Goal: Information Seeking & Learning: Find specific fact

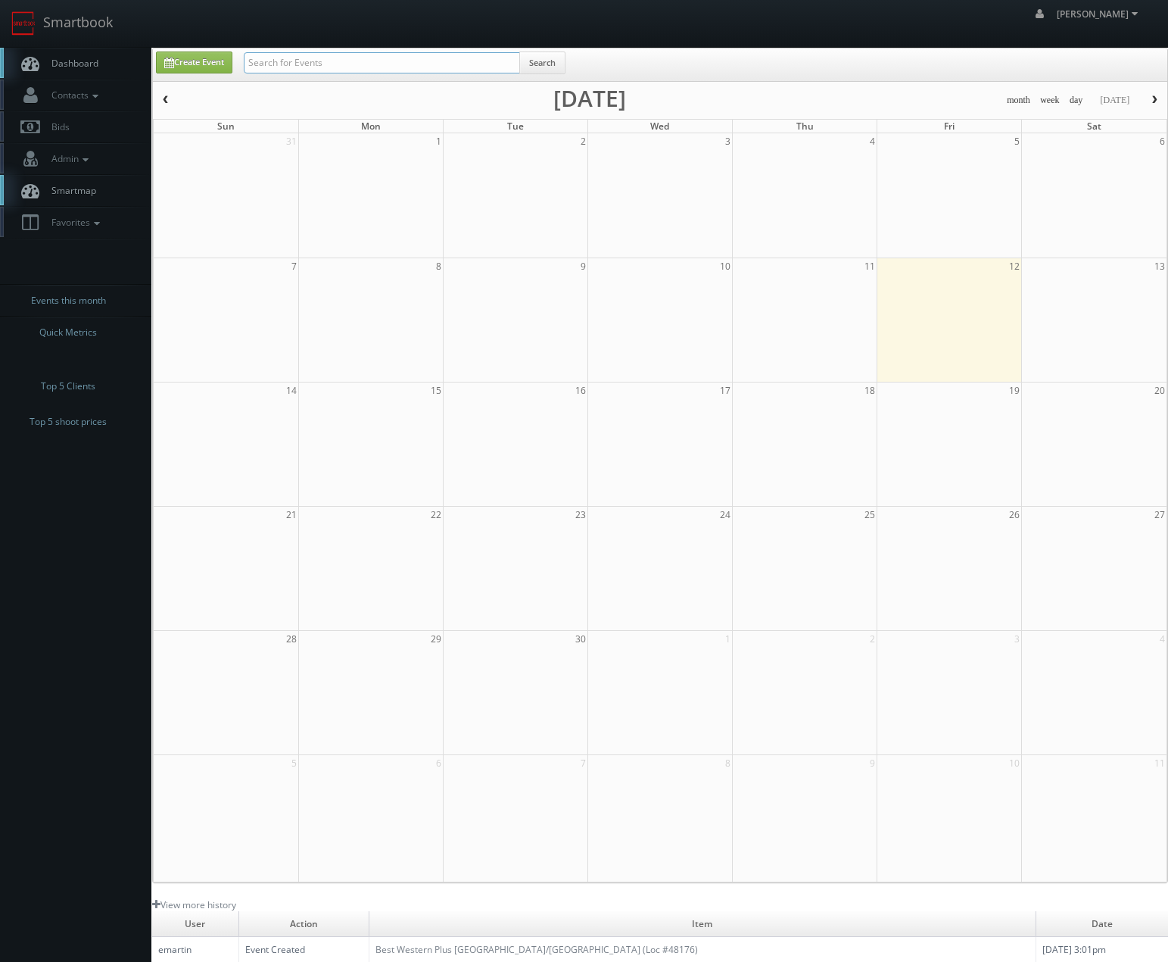
drag, startPoint x: 393, startPoint y: 63, endPoint x: 381, endPoint y: 48, distance: 18.8
click at [392, 63] on input "text" at bounding box center [382, 62] width 276 height 21
type input "arch cheney"
click at [335, 66] on input "text" at bounding box center [382, 62] width 276 height 21
type input "brindlee"
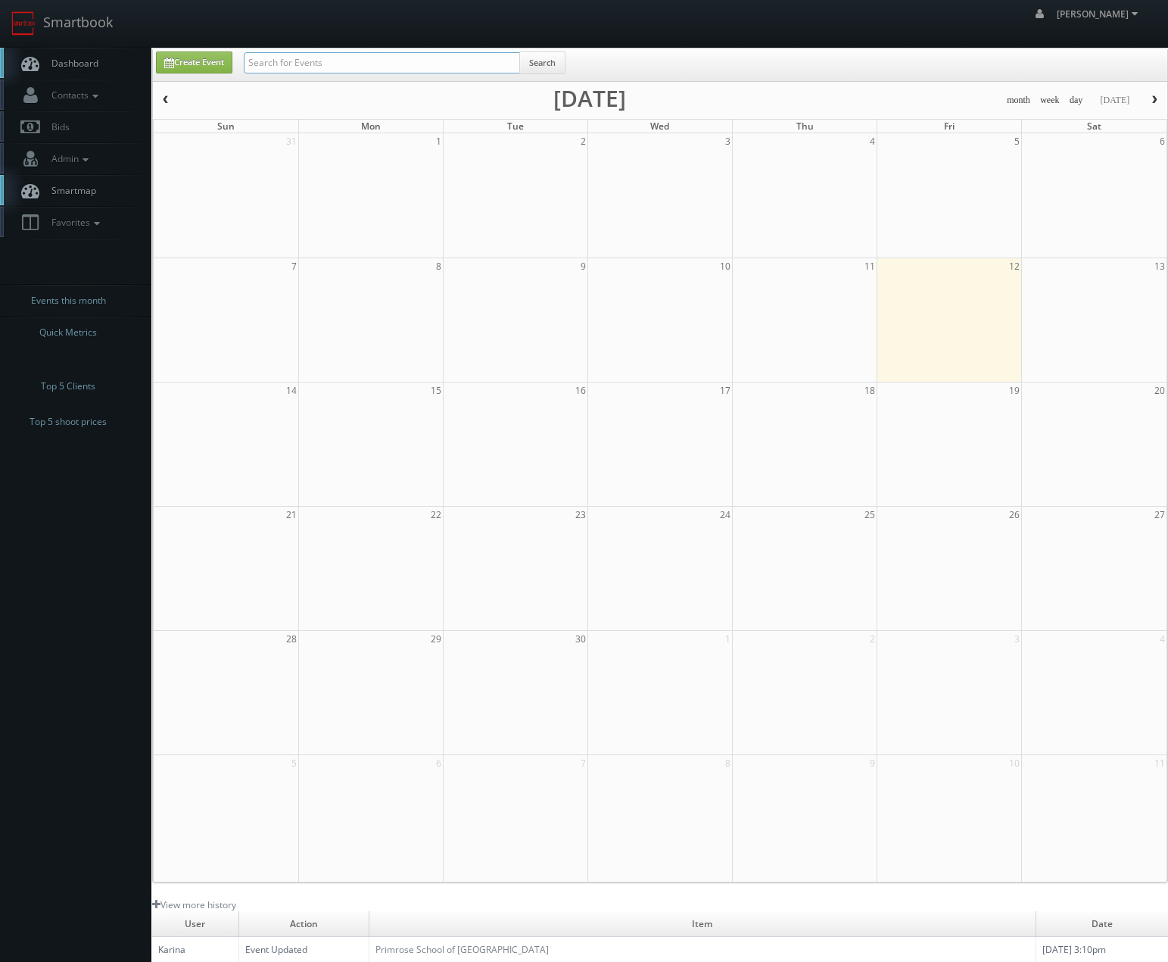
click at [425, 63] on input "text" at bounding box center [382, 62] width 276 height 21
type input "united vein"
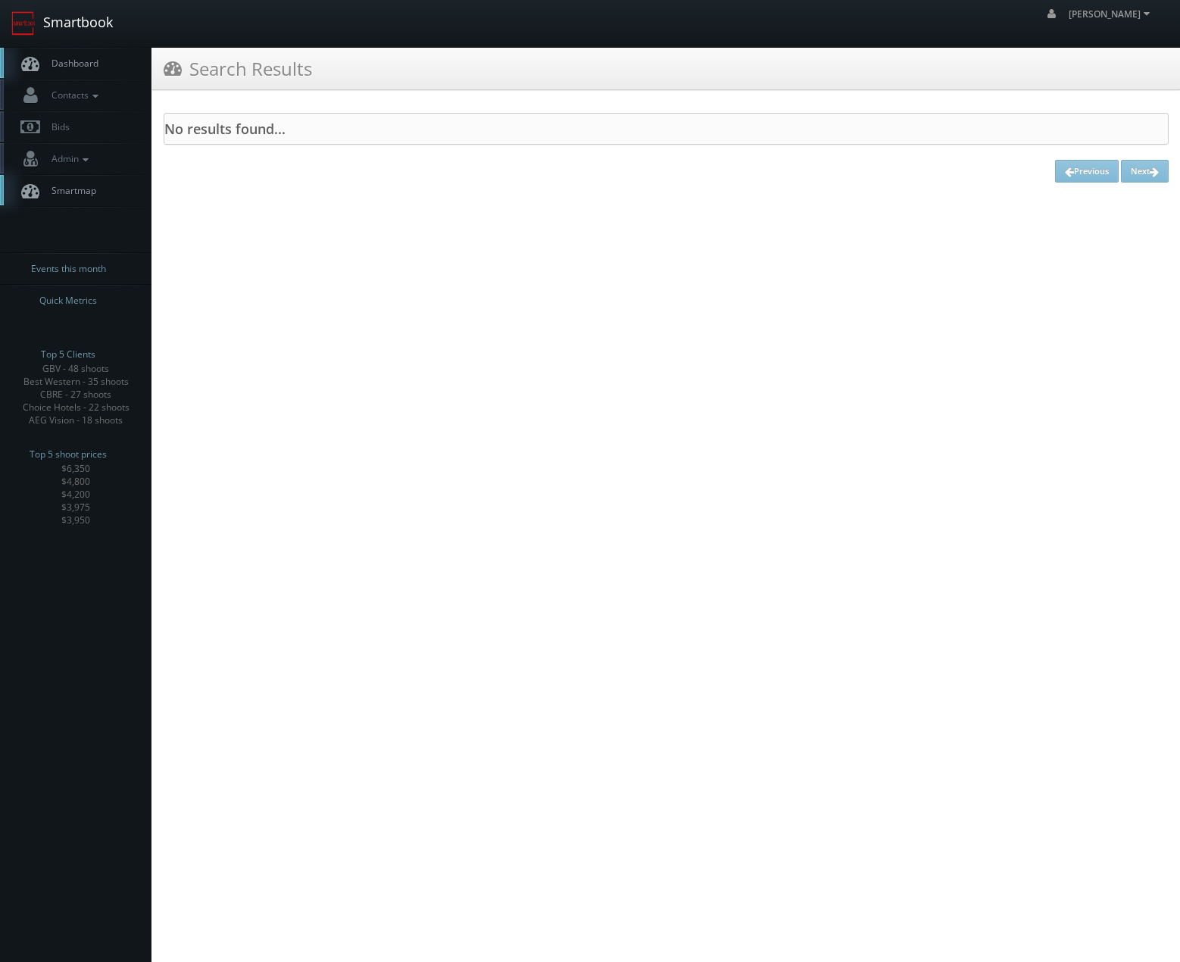
click at [89, 16] on link "Smartbook" at bounding box center [62, 23] width 124 height 47
